Goal: Information Seeking & Learning: Understand process/instructions

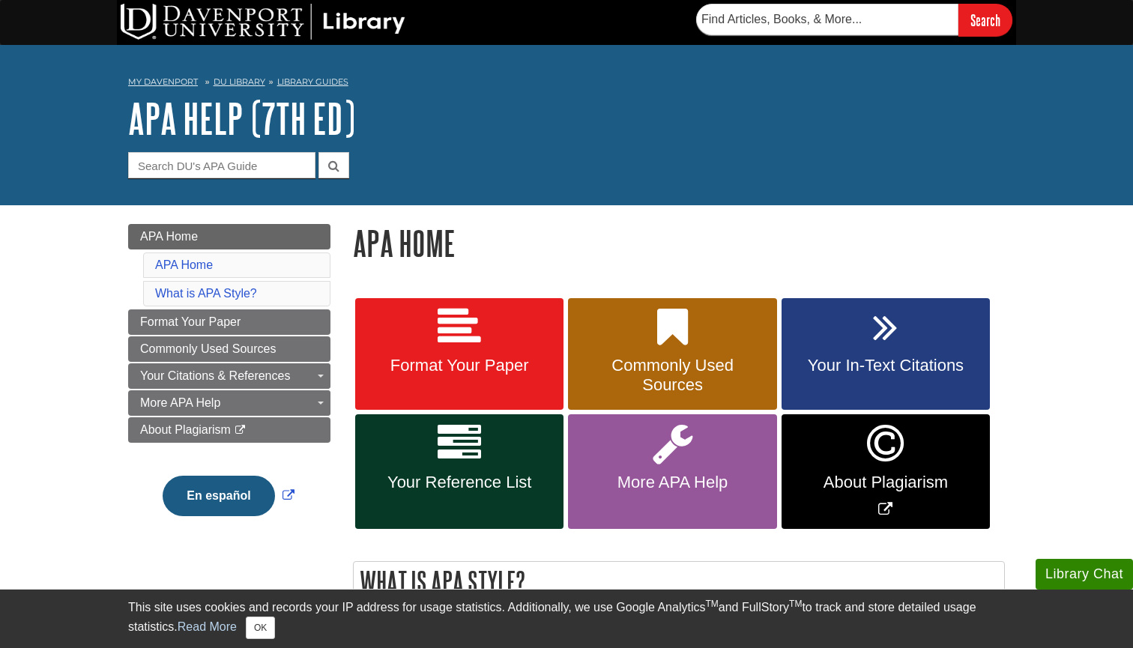
click at [862, 343] on link "Your In-Text Citations" at bounding box center [885, 354] width 208 height 112
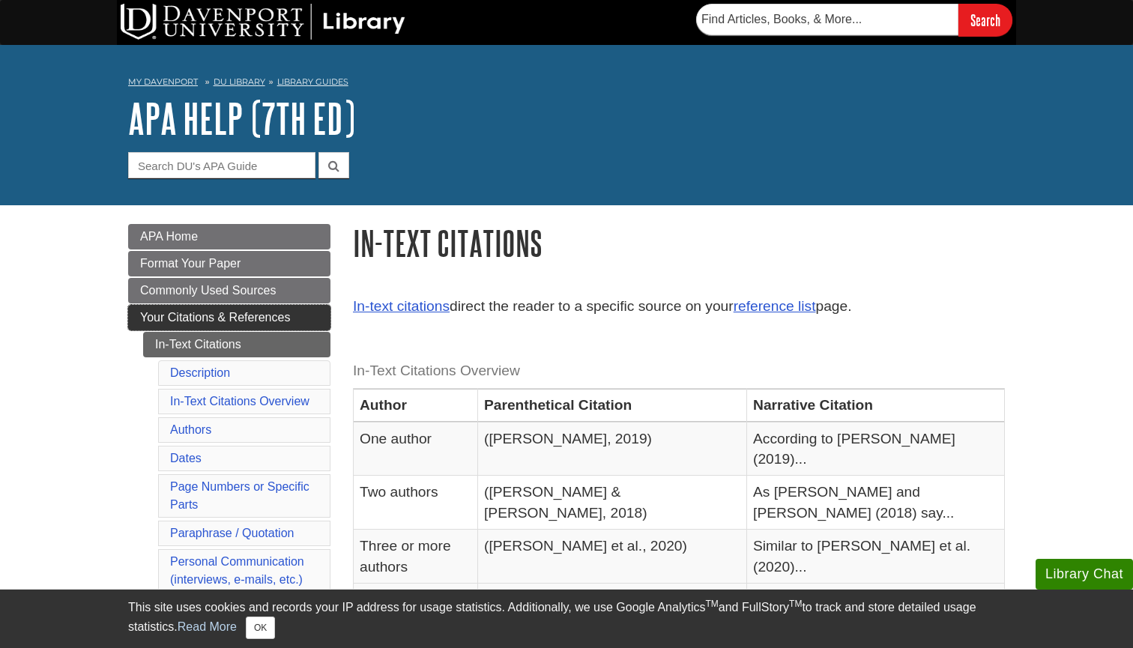
click at [232, 314] on span "Your Citations & References" at bounding box center [215, 317] width 150 height 13
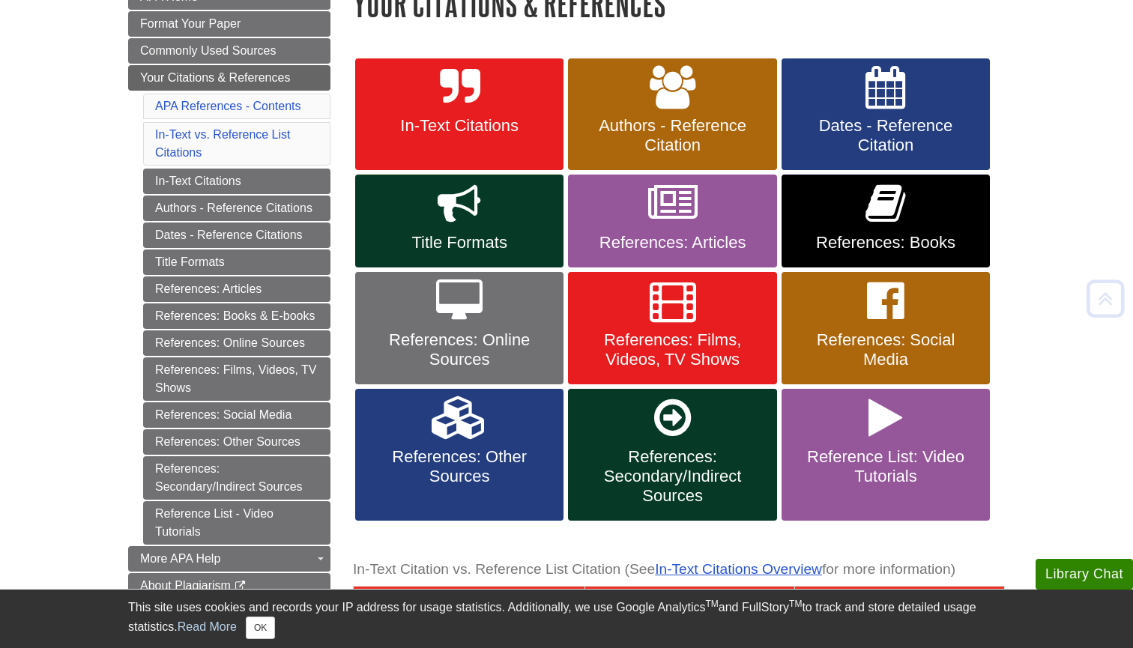
scroll to position [280, 0]
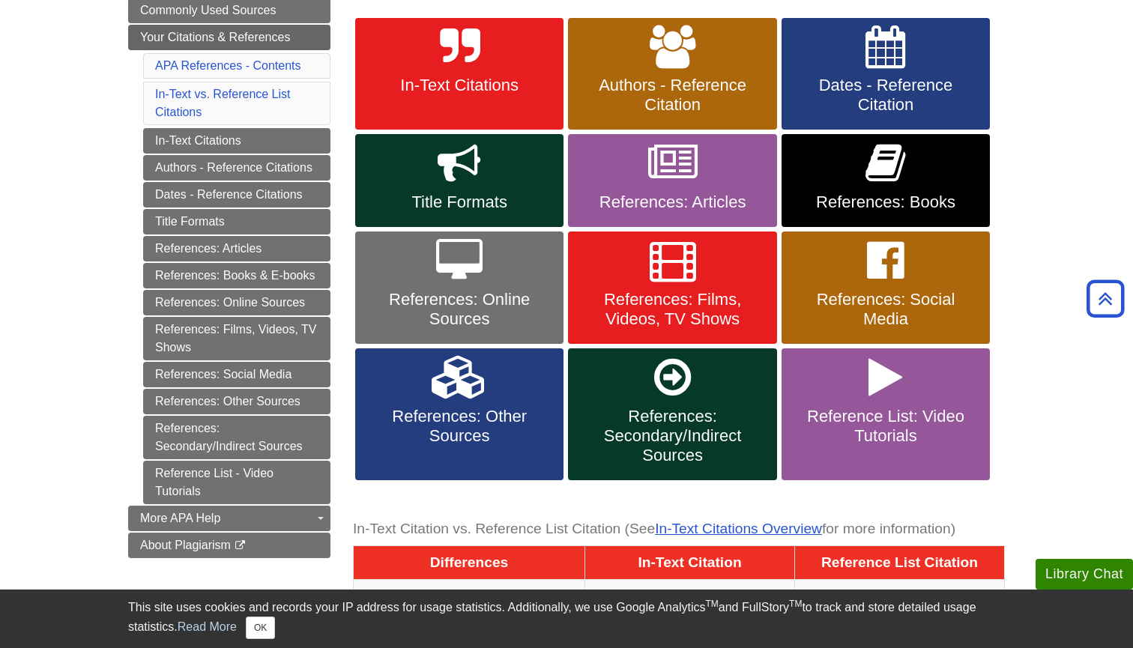
click at [883, 195] on span "References: Books" at bounding box center [886, 202] width 186 height 19
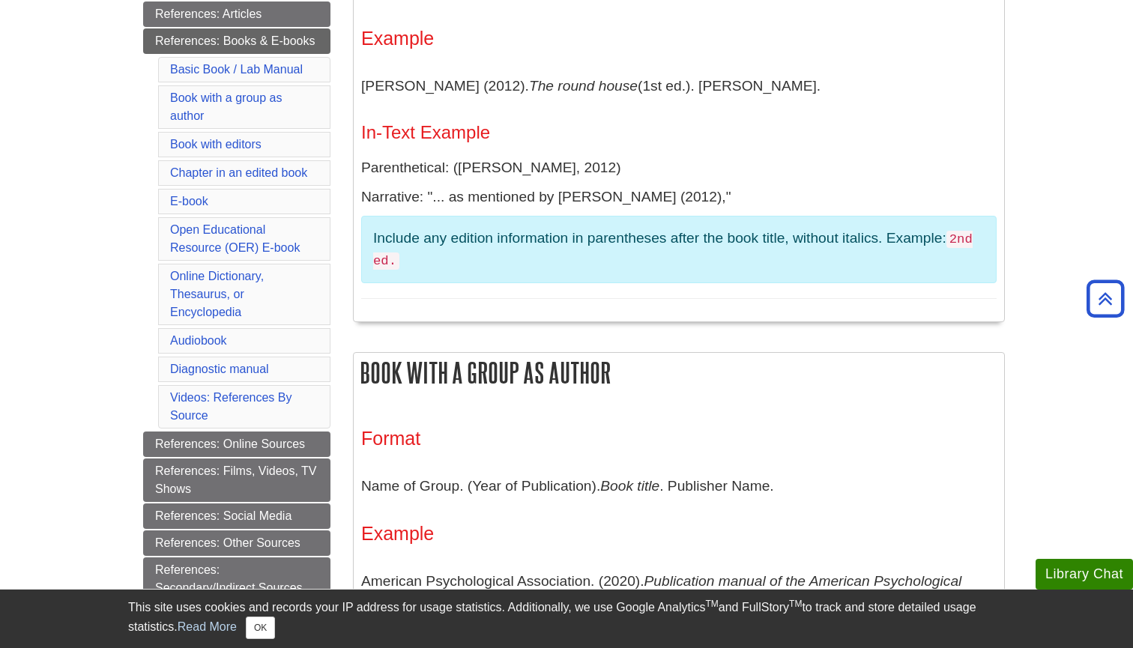
scroll to position [423, 0]
